Goal: Transaction & Acquisition: Purchase product/service

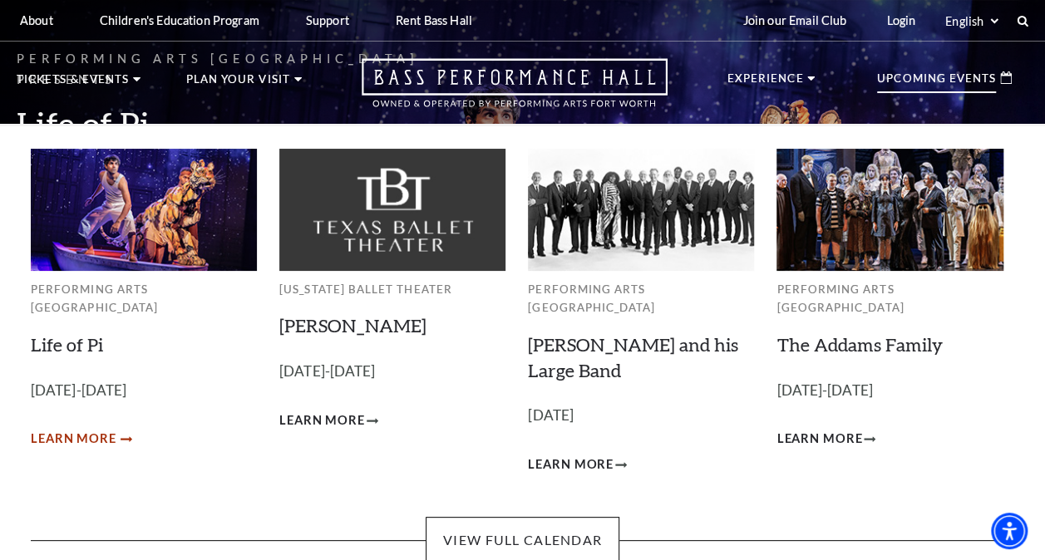
click at [116, 429] on link "Learn More" at bounding box center [80, 439] width 99 height 21
click at [124, 429] on link "Learn More" at bounding box center [80, 439] width 99 height 21
click at [66, 429] on span "Learn More" at bounding box center [74, 439] width 86 height 21
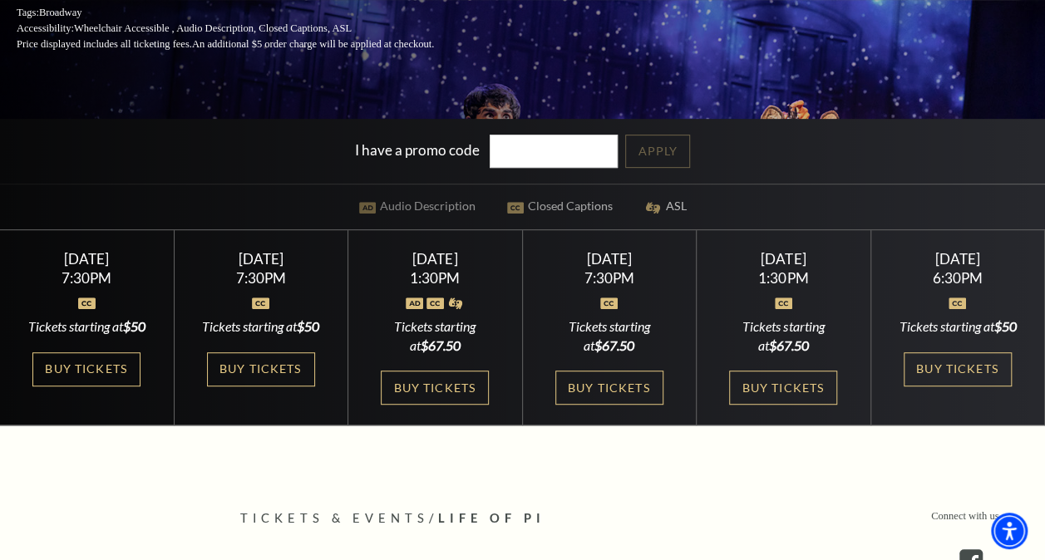
scroll to position [318, 0]
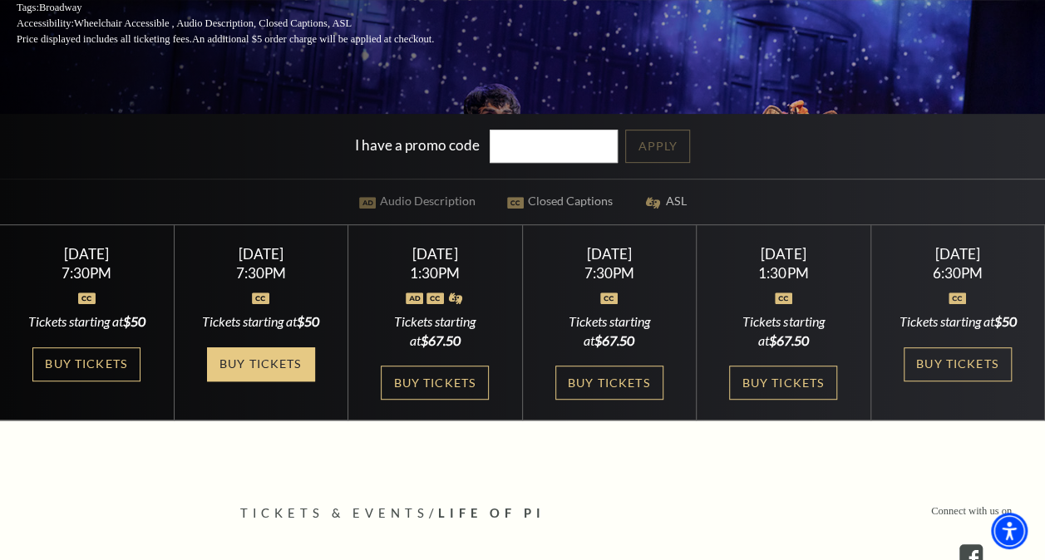
click at [274, 361] on link "Buy Tickets" at bounding box center [261, 364] width 108 height 34
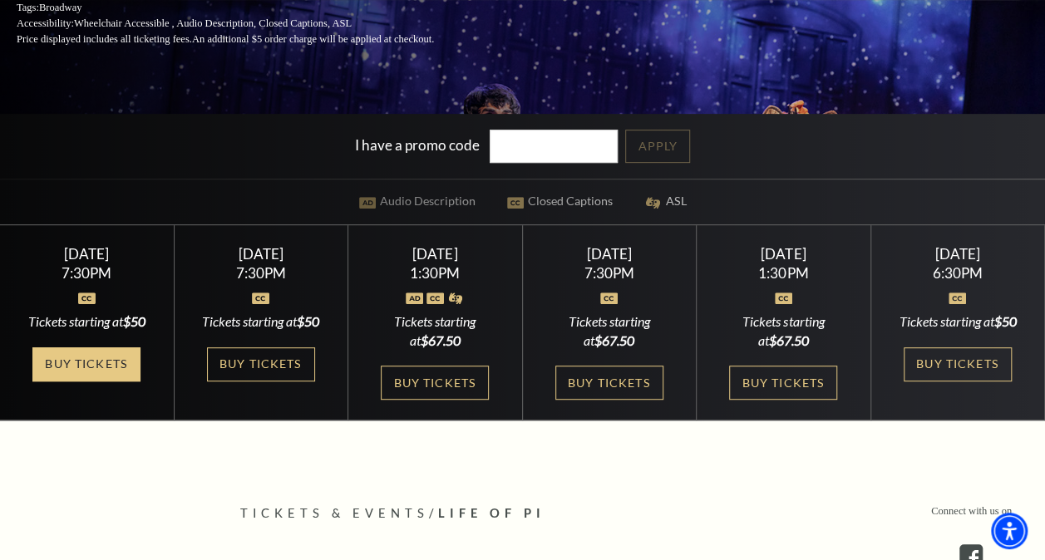
click at [104, 375] on link "Buy Tickets" at bounding box center [86, 364] width 108 height 34
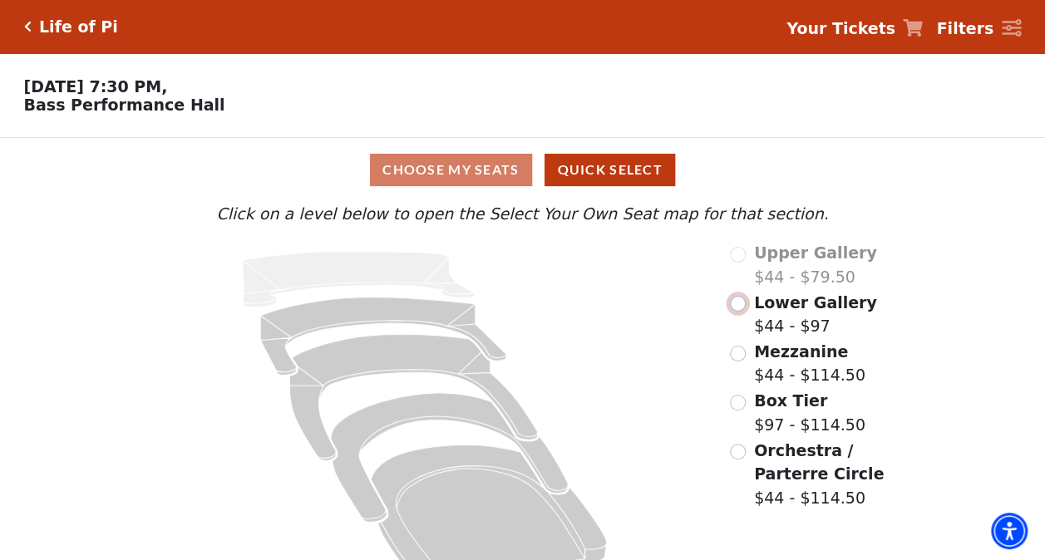
click at [741, 309] on input "Lower Gallery$44 - $97\a" at bounding box center [738, 304] width 16 height 16
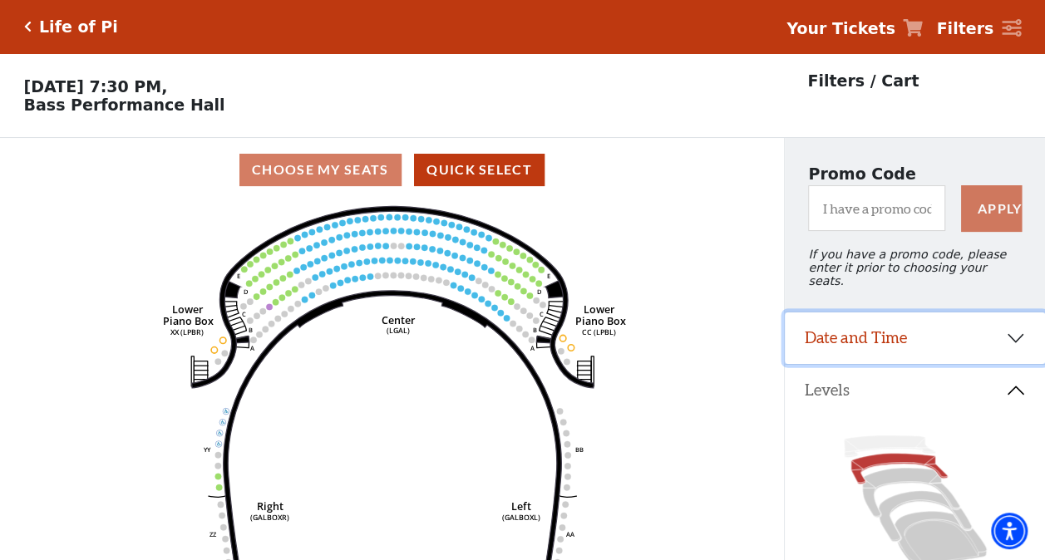
click at [1027, 328] on button "Date and Time" at bounding box center [915, 339] width 260 height 52
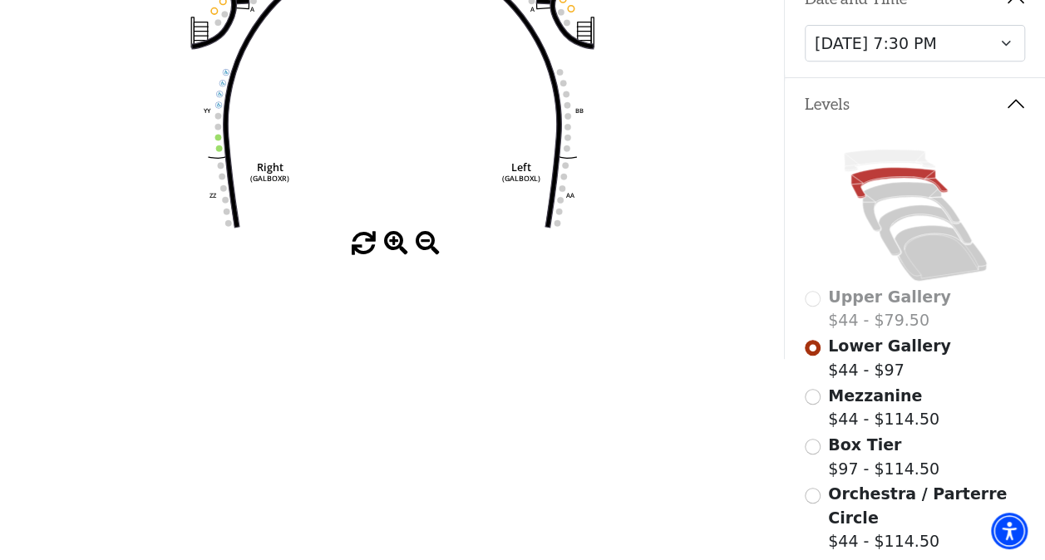
scroll to position [345, 0]
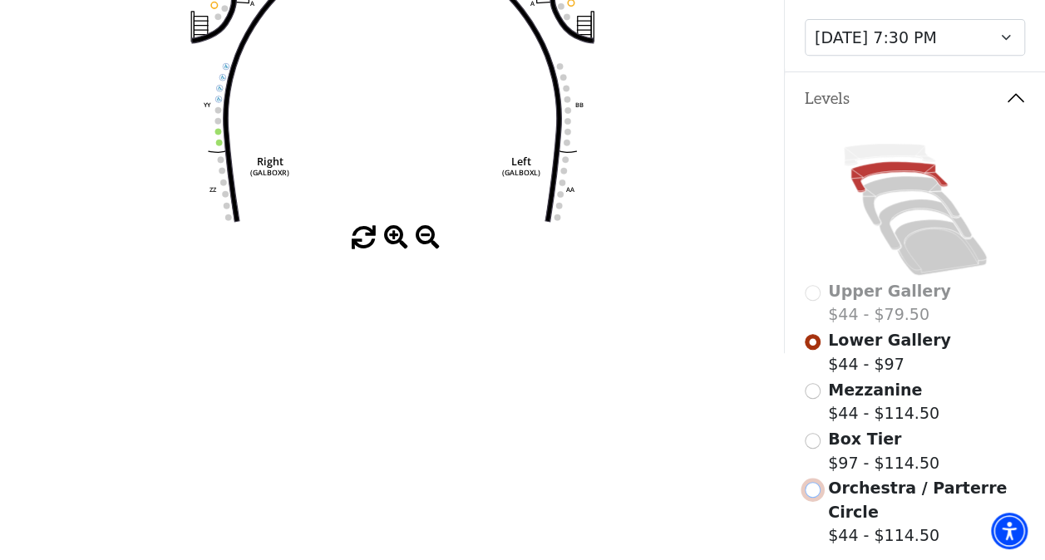
click at [815, 484] on input "Orchestra / Parterre Circle$44 - $114.50\a" at bounding box center [813, 490] width 16 height 16
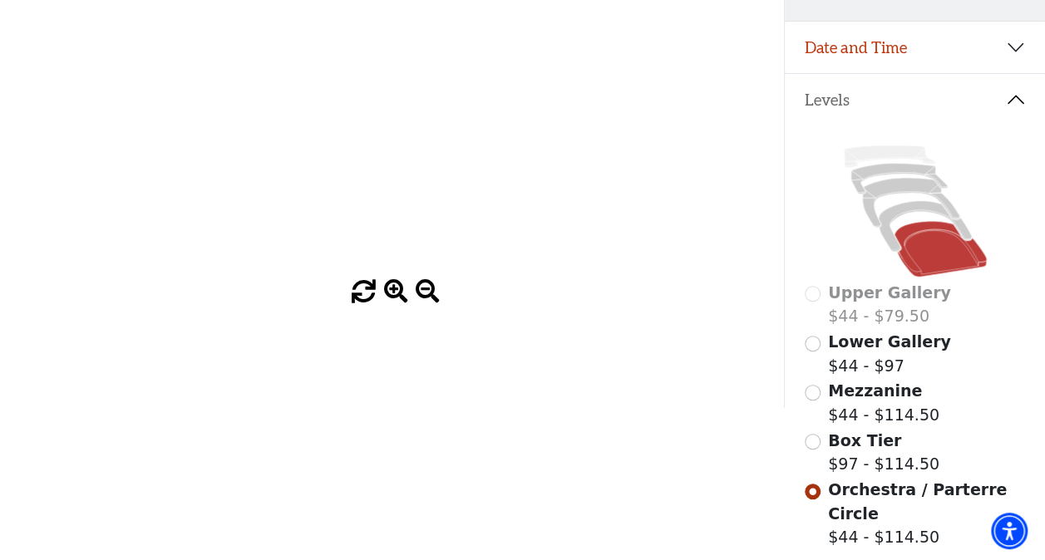
scroll to position [0, 0]
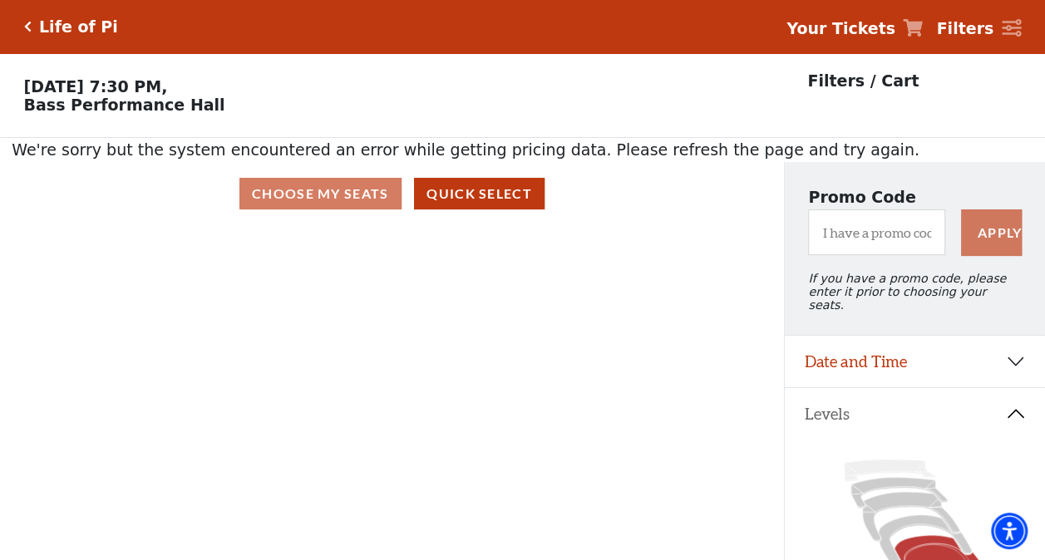
click at [356, 188] on div "Choose My Seats Quick Select" at bounding box center [392, 194] width 784 height 32
click at [354, 196] on div "Choose My Seats Quick Select" at bounding box center [392, 194] width 784 height 32
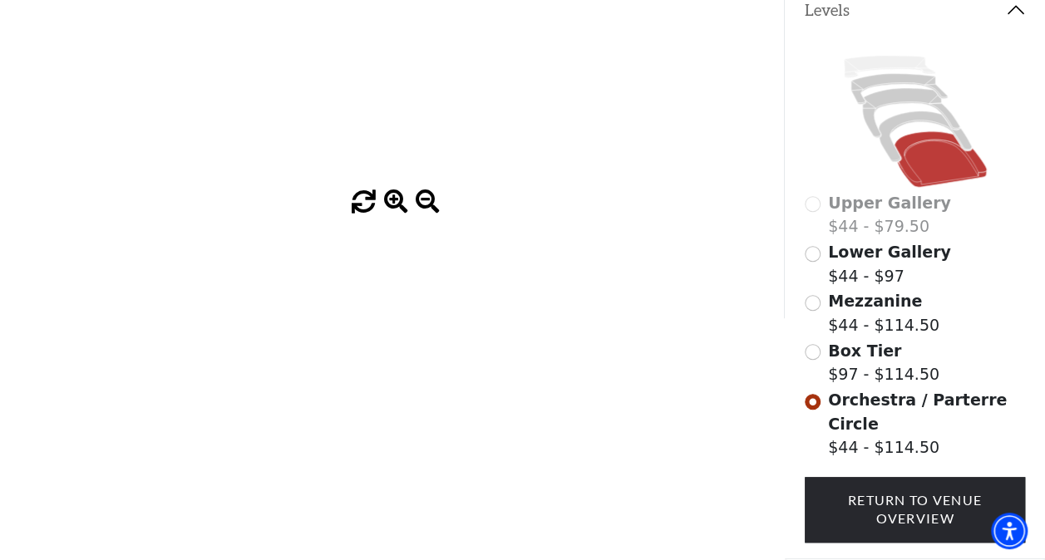
scroll to position [477, 0]
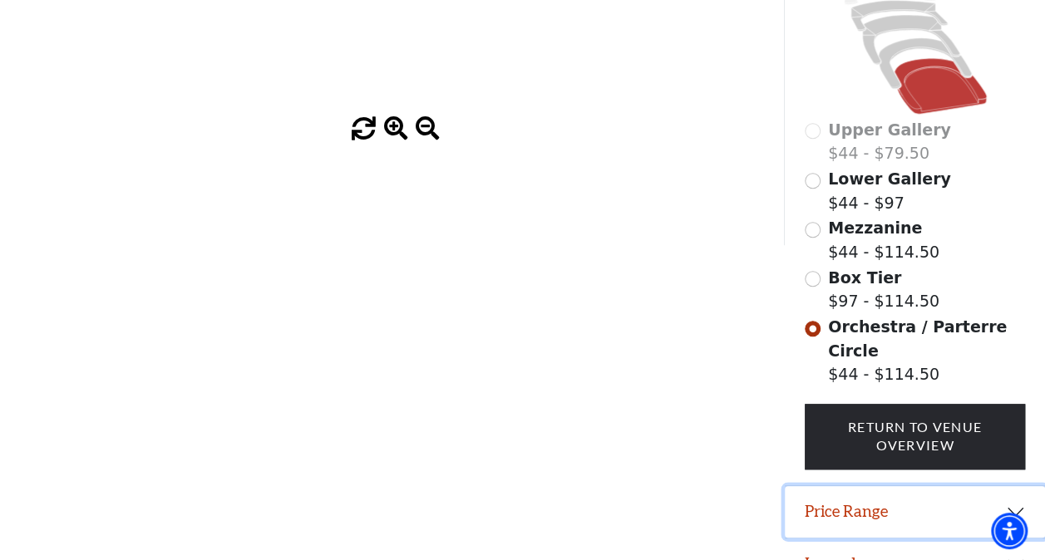
click at [1017, 486] on button "Price Range" at bounding box center [915, 512] width 260 height 52
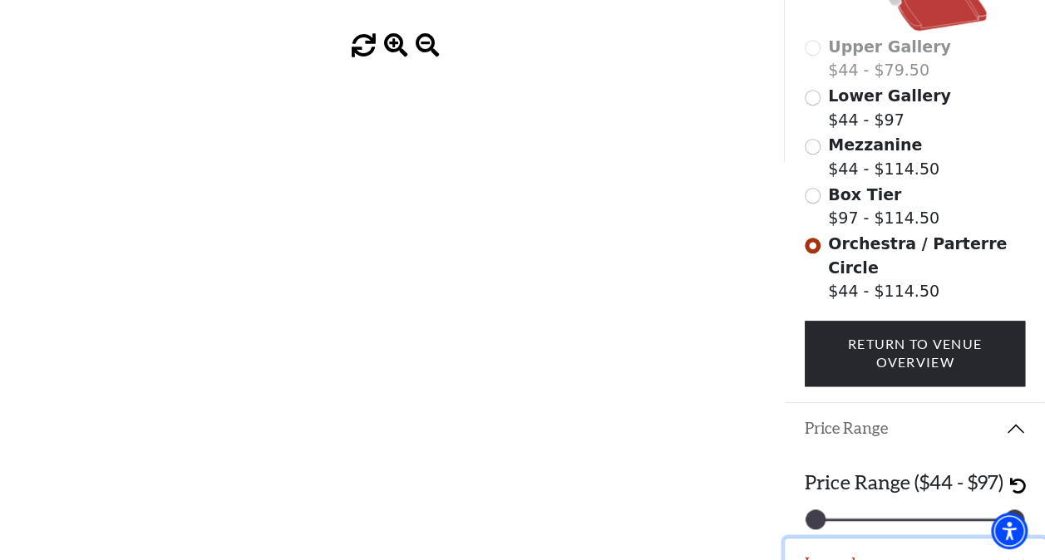
click at [851, 539] on button "Legend" at bounding box center [915, 565] width 260 height 52
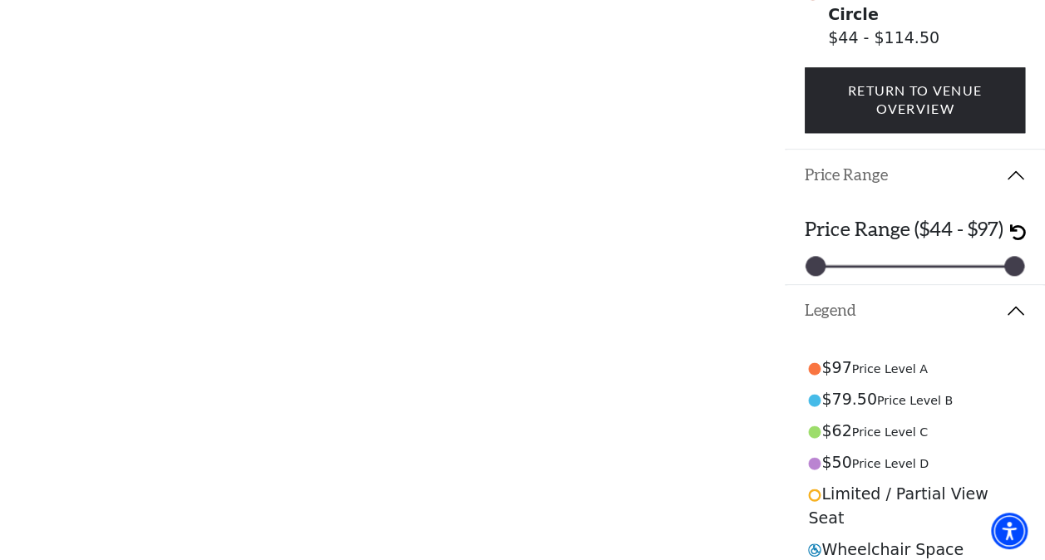
scroll to position [844, 0]
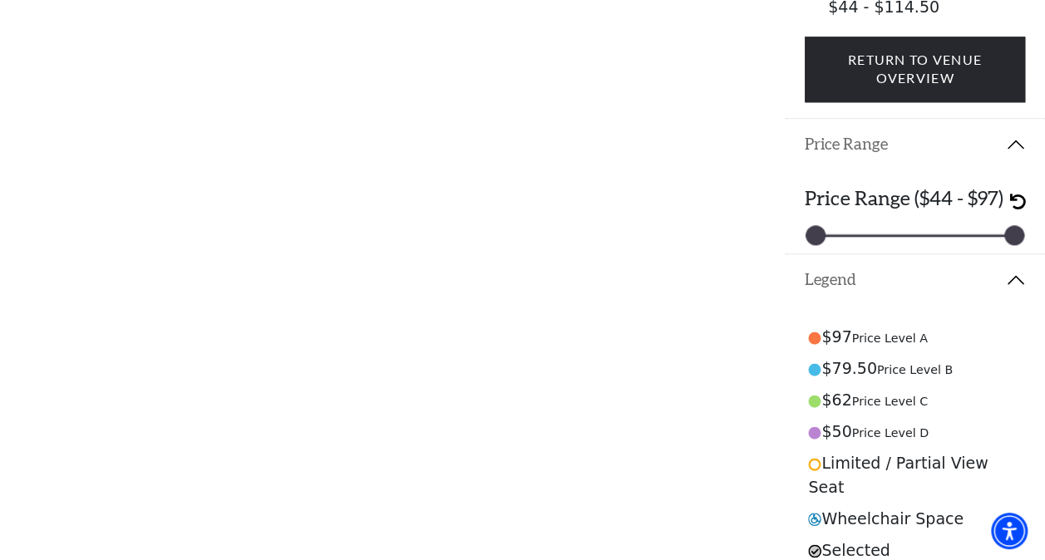
click at [812, 395] on circle at bounding box center [815, 401] width 12 height 12
click at [814, 395] on circle at bounding box center [815, 401] width 12 height 12
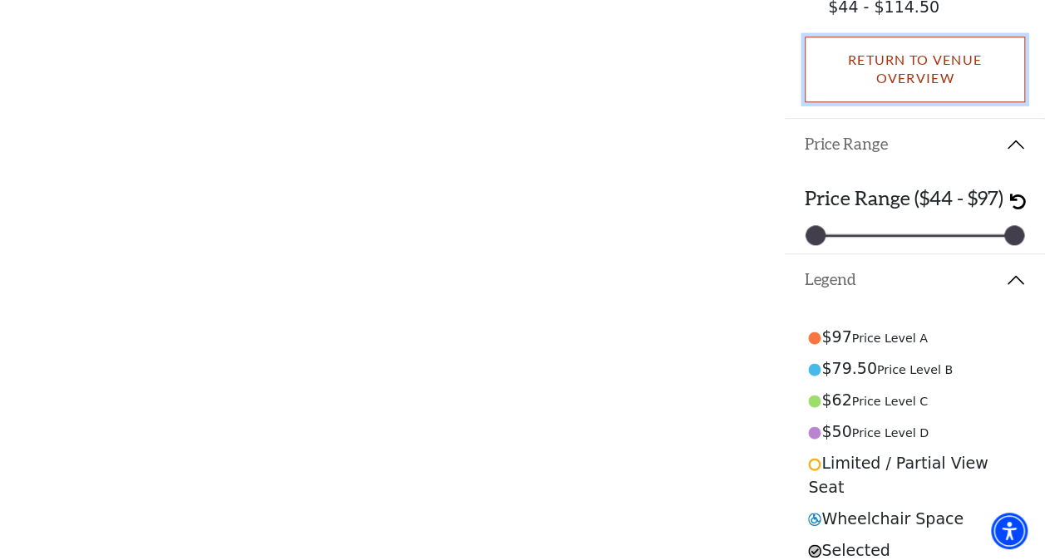
click at [917, 37] on link "Return To Venue Overview" at bounding box center [915, 70] width 221 height 66
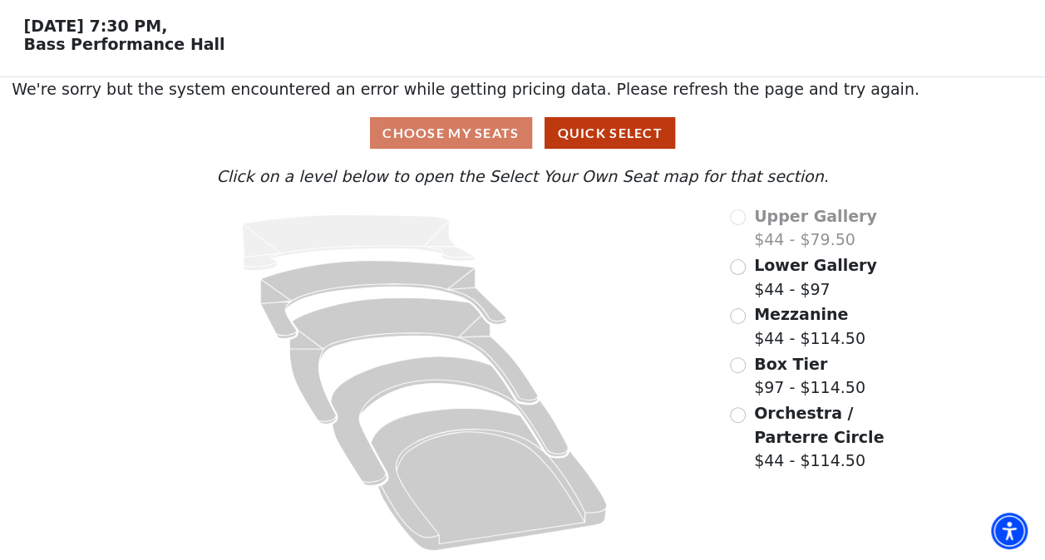
scroll to position [65, 0]
